Goal: Navigation & Orientation: Find specific page/section

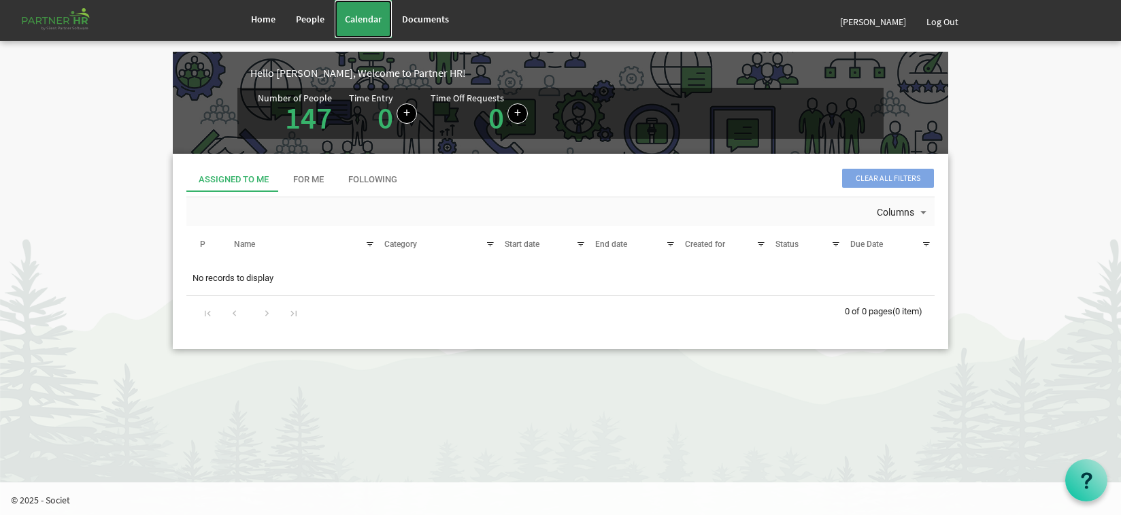
click at [371, 22] on span "Calendar" at bounding box center [363, 19] width 37 height 12
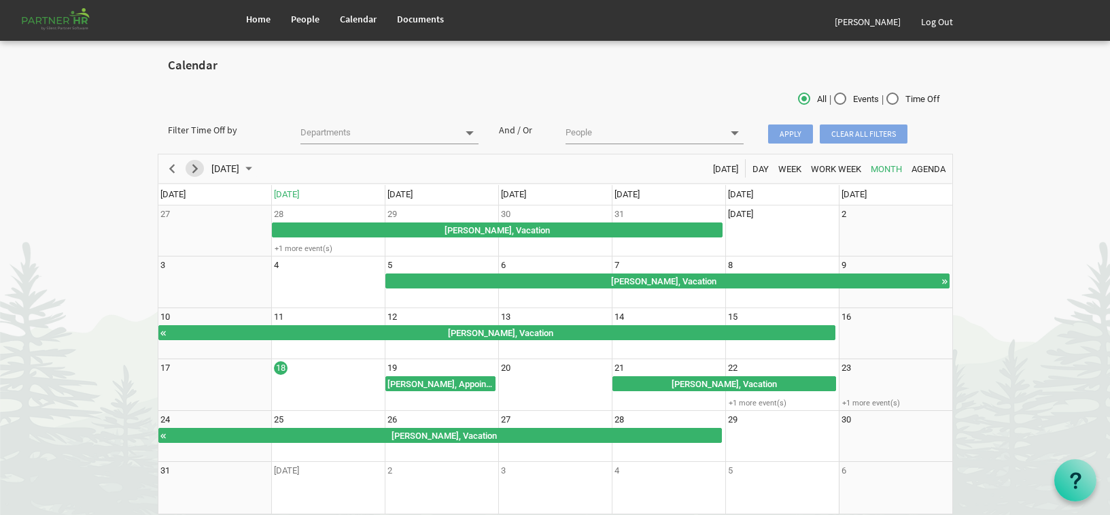
click at [200, 169] on span "Next" at bounding box center [195, 168] width 16 height 17
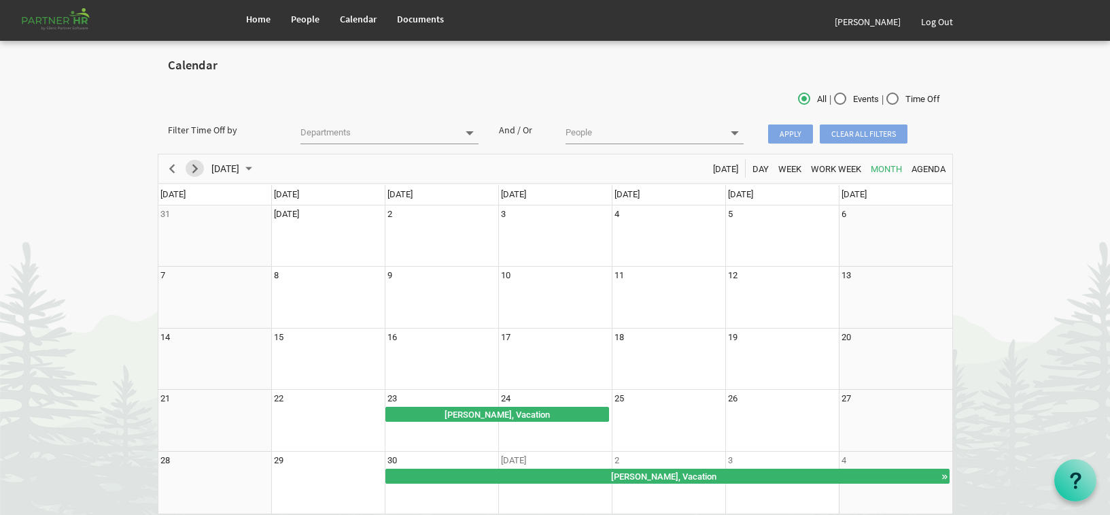
click at [200, 169] on span "Next" at bounding box center [195, 168] width 16 height 17
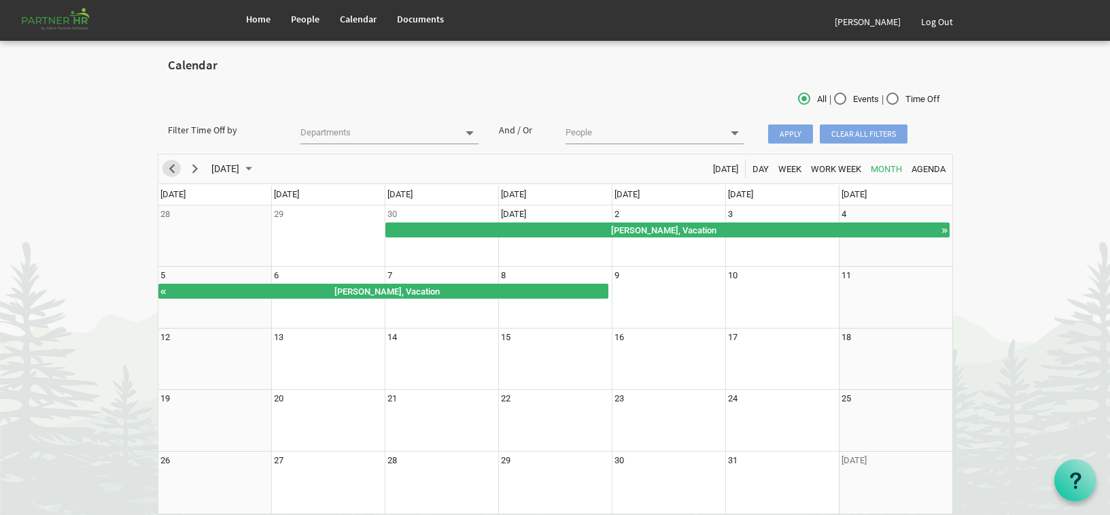
click at [172, 167] on span "Previous" at bounding box center [172, 168] width 16 height 17
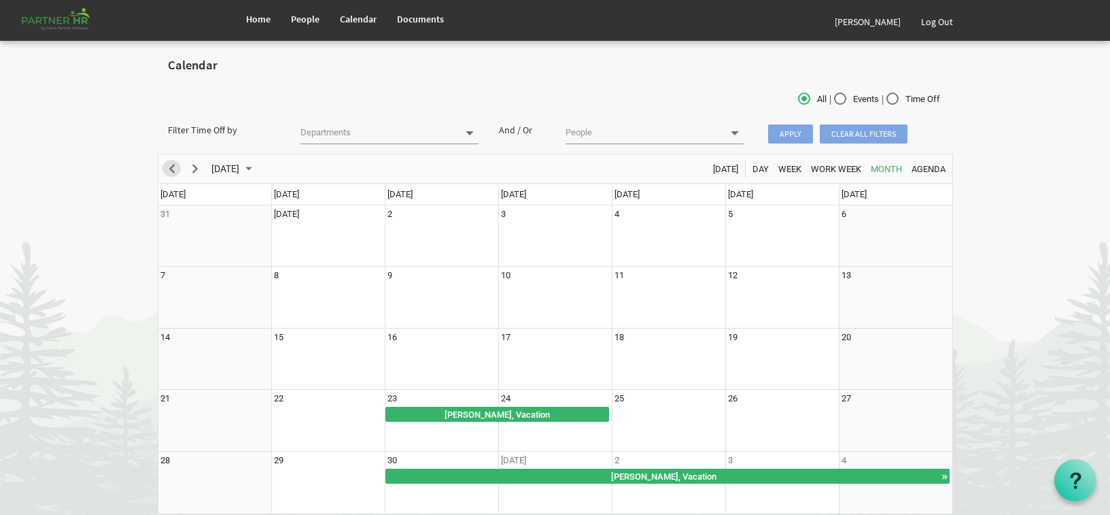
click at [172, 167] on span "Previous" at bounding box center [172, 168] width 16 height 17
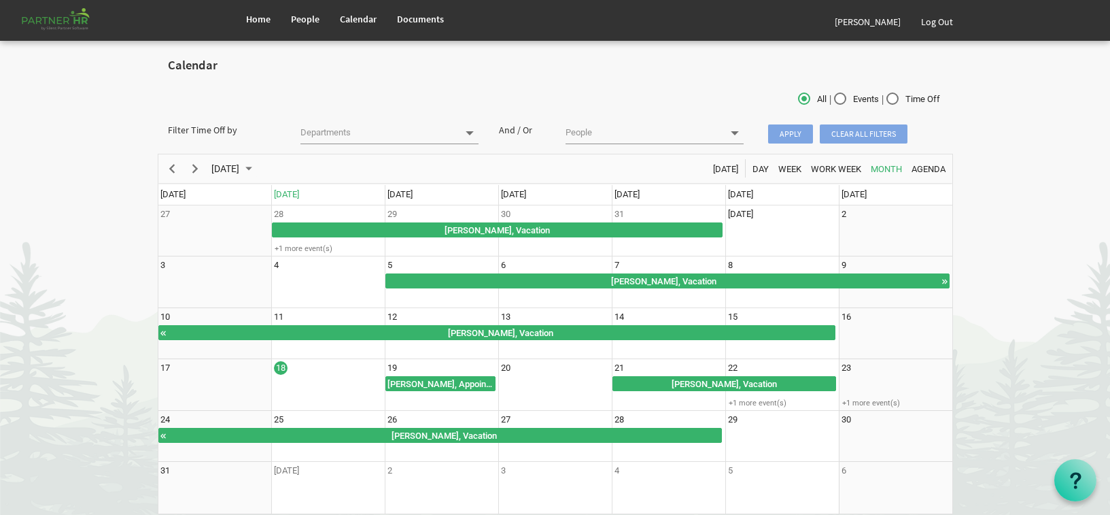
click at [41, 150] on body "Home People Calendar" at bounding box center [555, 264] width 1110 height 528
